Goal: Information Seeking & Learning: Find specific fact

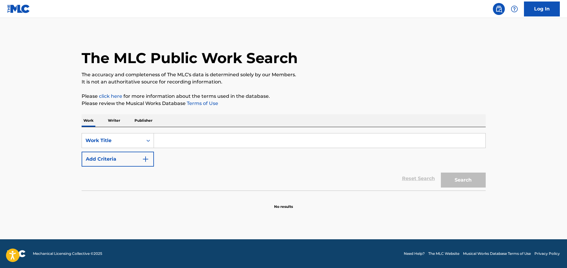
drag, startPoint x: 222, startPoint y: 139, endPoint x: 224, endPoint y: 119, distance: 20.4
click at [222, 139] on input "Search Form" at bounding box center [320, 140] width 332 height 14
type input "make you the only one"
click at [461, 182] on button "Search" at bounding box center [463, 180] width 45 height 15
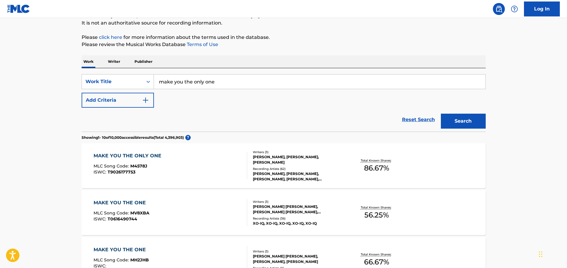
scroll to position [61, 0]
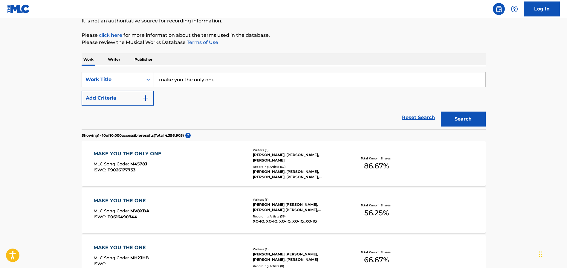
click at [134, 153] on div "MAKE YOU THE ONLY ONE" at bounding box center [129, 153] width 71 height 7
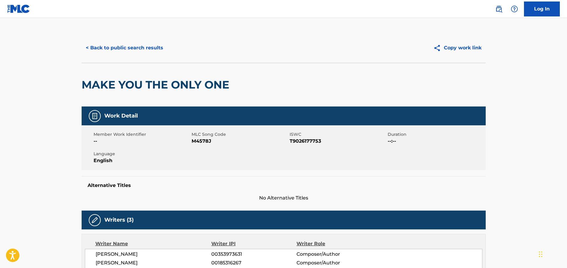
click at [146, 48] on button "< Back to public search results" at bounding box center [125, 47] width 86 height 15
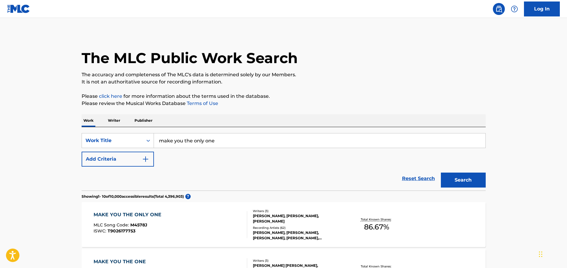
scroll to position [61, 0]
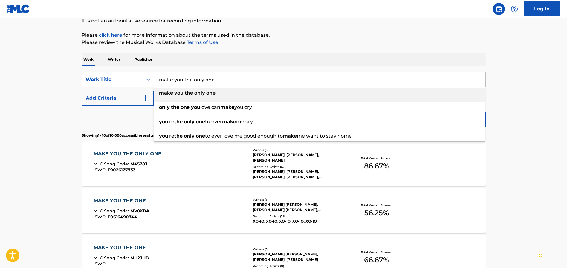
drag, startPoint x: 182, startPoint y: 76, endPoint x: 155, endPoint y: 71, distance: 27.2
click at [153, 72] on div "SearchWithCriteriad1b797b6-780c-41b3-8154-56046b8bb1bc Work Title make you the …" at bounding box center [284, 79] width 404 height 15
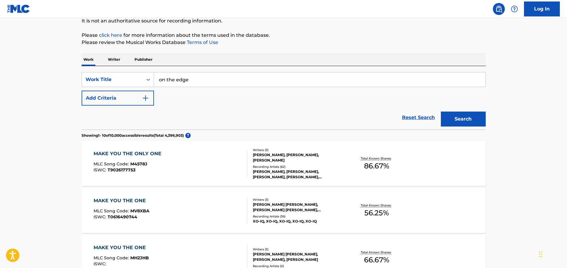
type input "on the edge"
click at [148, 100] on img "Search Form" at bounding box center [145, 97] width 7 height 7
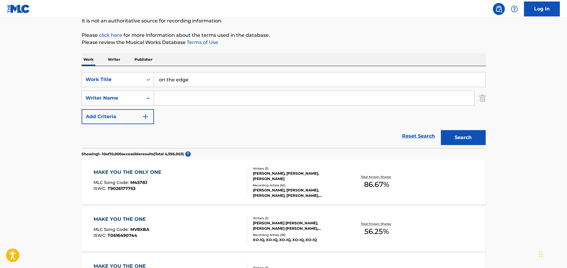
click at [176, 99] on input "Search Form" at bounding box center [314, 98] width 321 height 14
type input "[PERSON_NAME]"
click at [441, 130] on button "Search" at bounding box center [463, 137] width 45 height 15
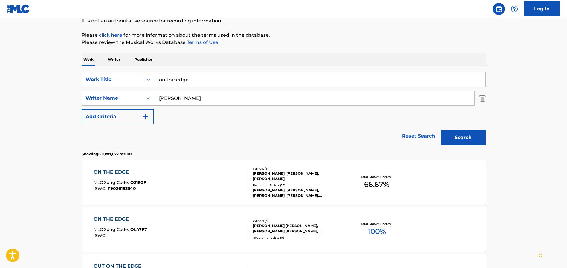
scroll to position [66, 0]
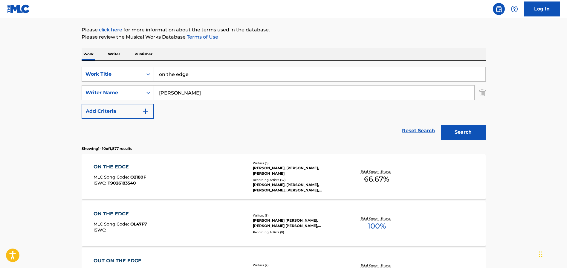
click at [119, 165] on div "ON THE EDGE" at bounding box center [120, 166] width 53 height 7
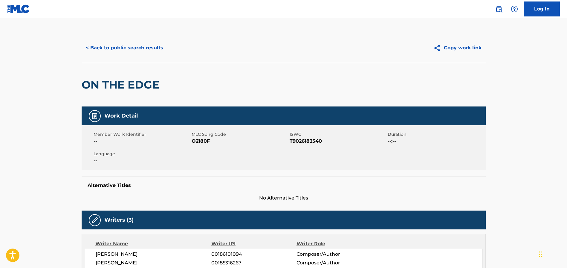
click at [106, 46] on button "< Back to public search results" at bounding box center [125, 47] width 86 height 15
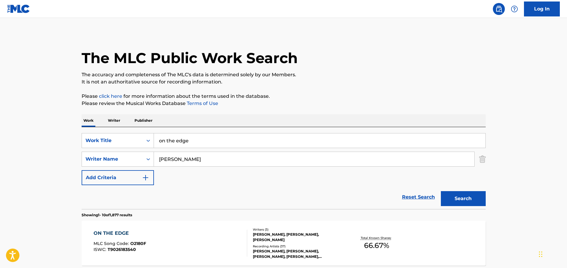
scroll to position [66, 0]
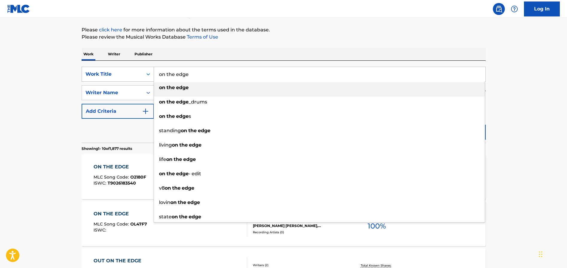
drag, startPoint x: 201, startPoint y: 73, endPoint x: 123, endPoint y: 76, distance: 77.5
click at [123, 77] on div "SearchWithCriteriad1b797b6-780c-41b3-8154-56046b8bb1bc Work Title on the edge o…" at bounding box center [284, 74] width 404 height 15
drag, startPoint x: 199, startPoint y: 74, endPoint x: 143, endPoint y: 76, distance: 56.2
click at [143, 76] on div "SearchWithCriteriad1b797b6-780c-41b3-8154-56046b8bb1bc Work Title on the edge o…" at bounding box center [284, 74] width 404 height 15
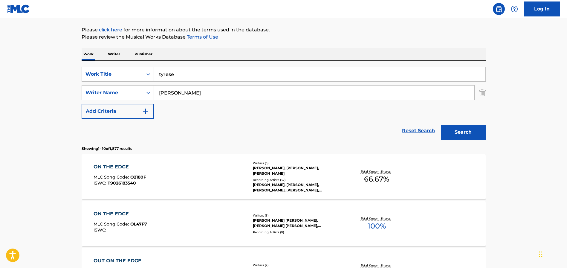
type input "tyrese"
click at [464, 132] on button "Search" at bounding box center [463, 132] width 45 height 15
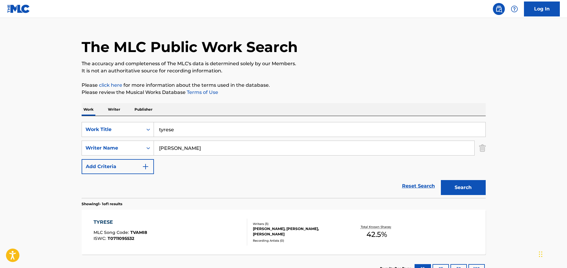
scroll to position [57, 0]
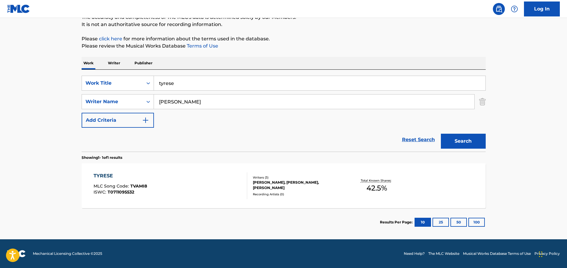
click at [99, 175] on div "TYRESE" at bounding box center [121, 175] width 54 height 7
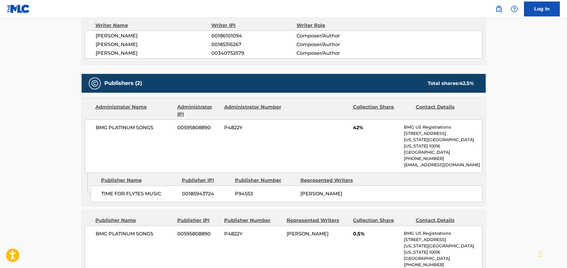
scroll to position [202, 0]
